Goal: Check status: Check status

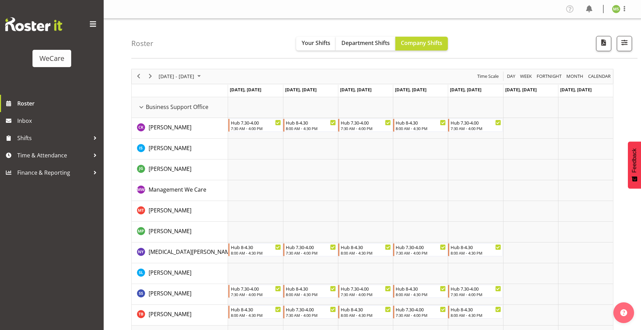
scroll to position [2626, 0]
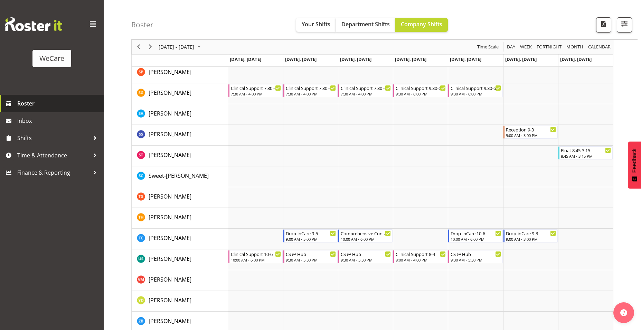
click at [16, 101] on link "Roster" at bounding box center [52, 103] width 104 height 17
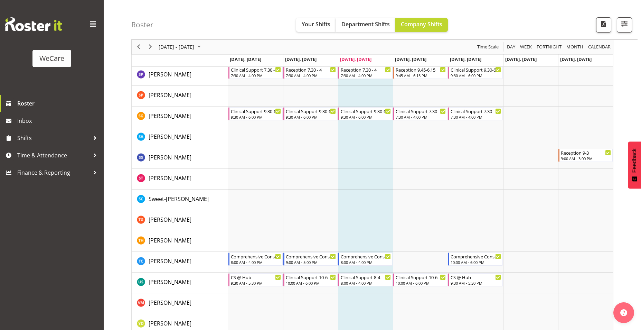
scroll to position [2655, 0]
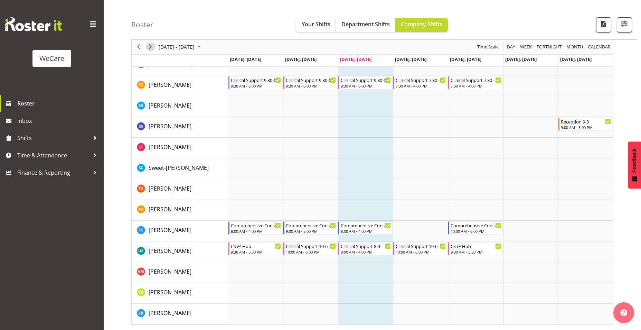
drag, startPoint x: 149, startPoint y: 49, endPoint x: 150, endPoint y: 55, distance: 6.1
click at [149, 49] on span "Next" at bounding box center [150, 47] width 8 height 9
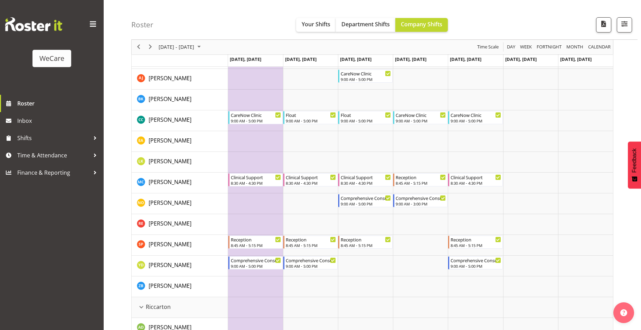
scroll to position [1113, 0]
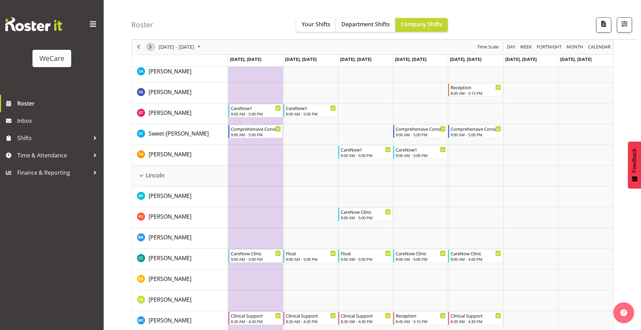
click at [153, 47] on span "Next" at bounding box center [150, 47] width 8 height 9
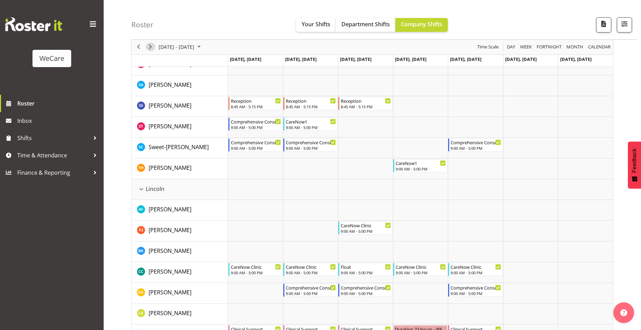
click at [151, 47] on span "Next" at bounding box center [150, 47] width 8 height 9
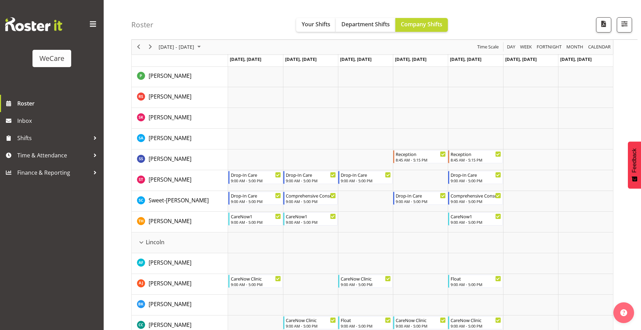
scroll to position [1044, 0]
